Goal: Transaction & Acquisition: Purchase product/service

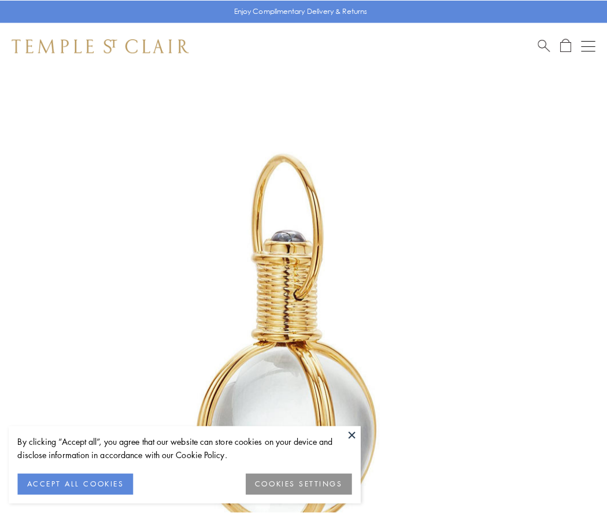
scroll to position [302, 0]
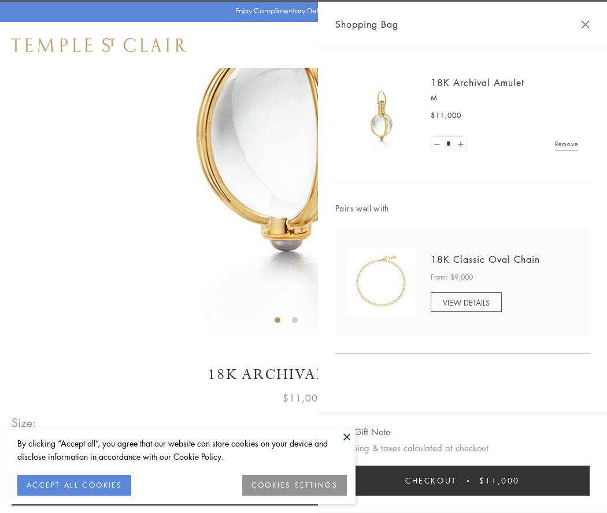
click at [462, 481] on button "Checkout $11,000" at bounding box center [462, 481] width 254 height 30
